Goal: Task Accomplishment & Management: Complete application form

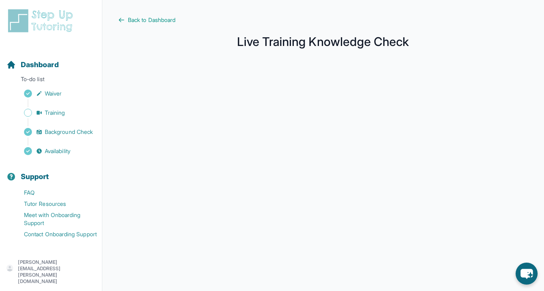
click at [138, 26] on main "Back to Dashboard Live Training Knowledge Check" at bounding box center [323, 212] width 442 height 425
click at [138, 22] on span "Back to Dashboard" at bounding box center [152, 20] width 48 height 8
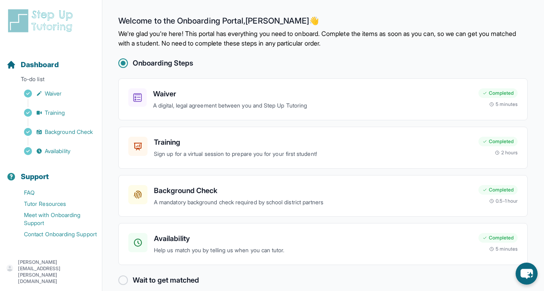
scroll to position [11, 0]
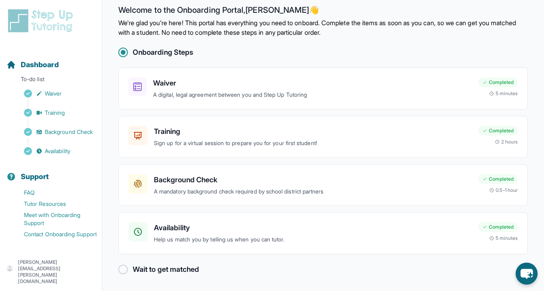
click at [125, 269] on div at bounding box center [123, 270] width 10 height 10
click at [129, 275] on main "Welcome to the Onboarding Portal, [PERSON_NAME] 👋 We're glad you're here! This …" at bounding box center [323, 140] width 442 height 302
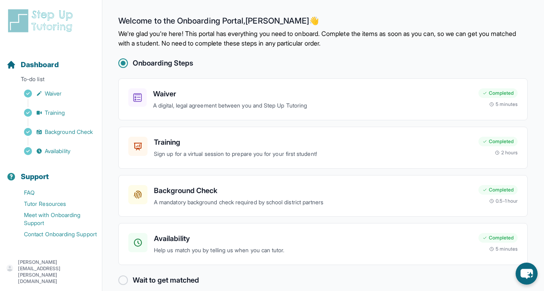
click at [184, 70] on div "Onboarding Steps Waiver A digital, legal agreement between you and Step Up Tuto…" at bounding box center [322, 172] width 409 height 228
click at [171, 62] on h2 "Onboarding Steps" at bounding box center [163, 63] width 60 height 11
click at [180, 94] on h3 "Waiver" at bounding box center [312, 93] width 319 height 11
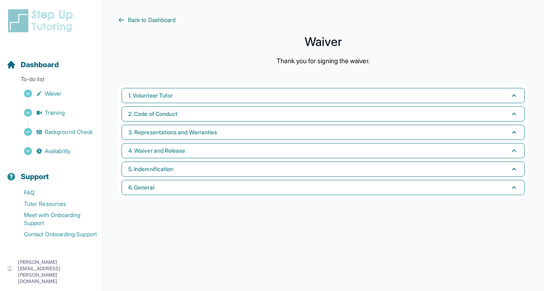
click at [120, 23] on icon at bounding box center [121, 20] width 6 height 6
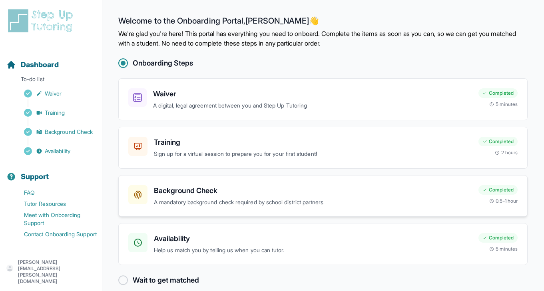
click at [183, 186] on h3 "Background Check" at bounding box center [313, 190] width 318 height 11
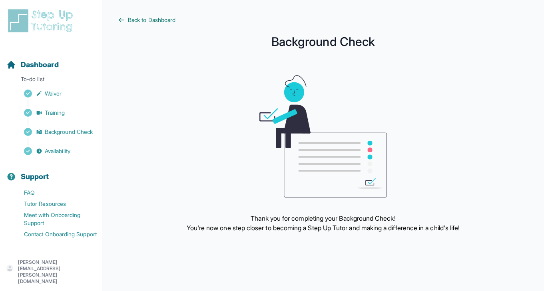
click at [126, 19] on link "Back to Dashboard" at bounding box center [323, 20] width 410 height 8
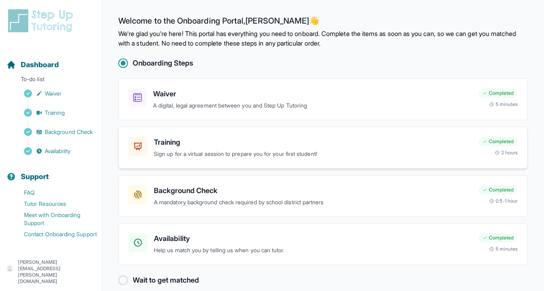
click at [194, 141] on h3 "Training" at bounding box center [313, 142] width 318 height 11
